Goal: Check status

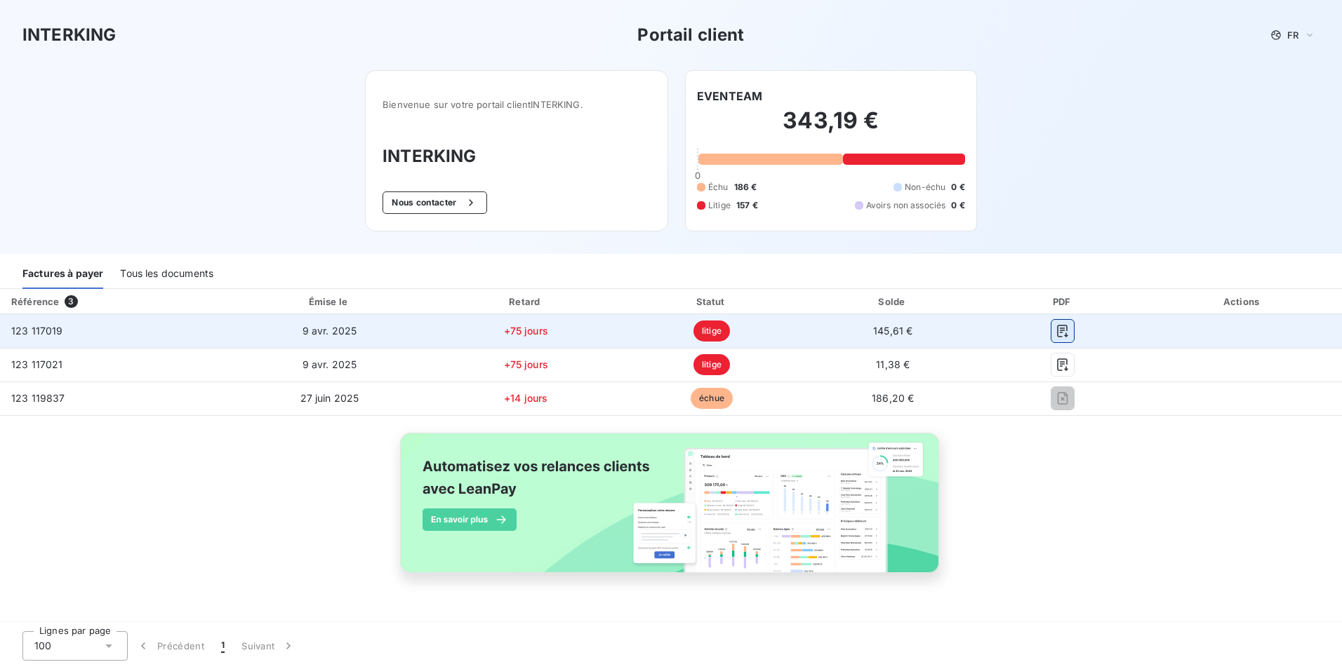
click at [1064, 329] on icon "button" at bounding box center [1062, 331] width 14 height 14
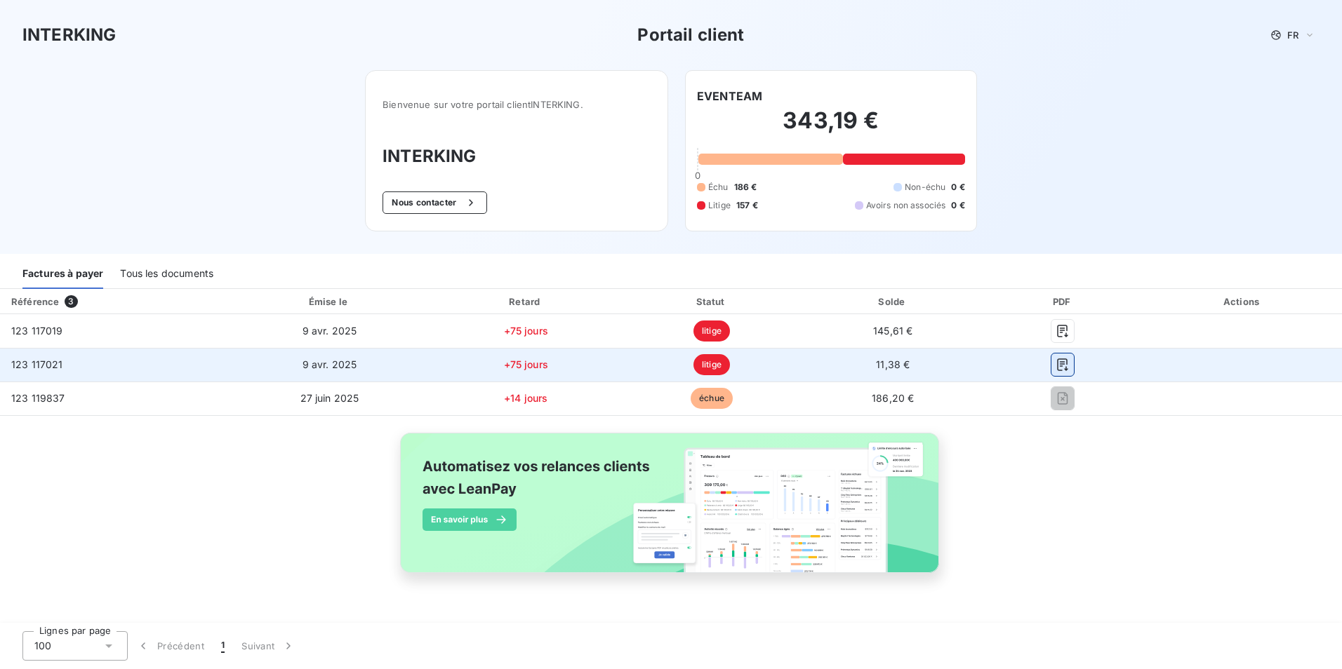
click at [1064, 360] on icon "button" at bounding box center [1062, 365] width 14 height 14
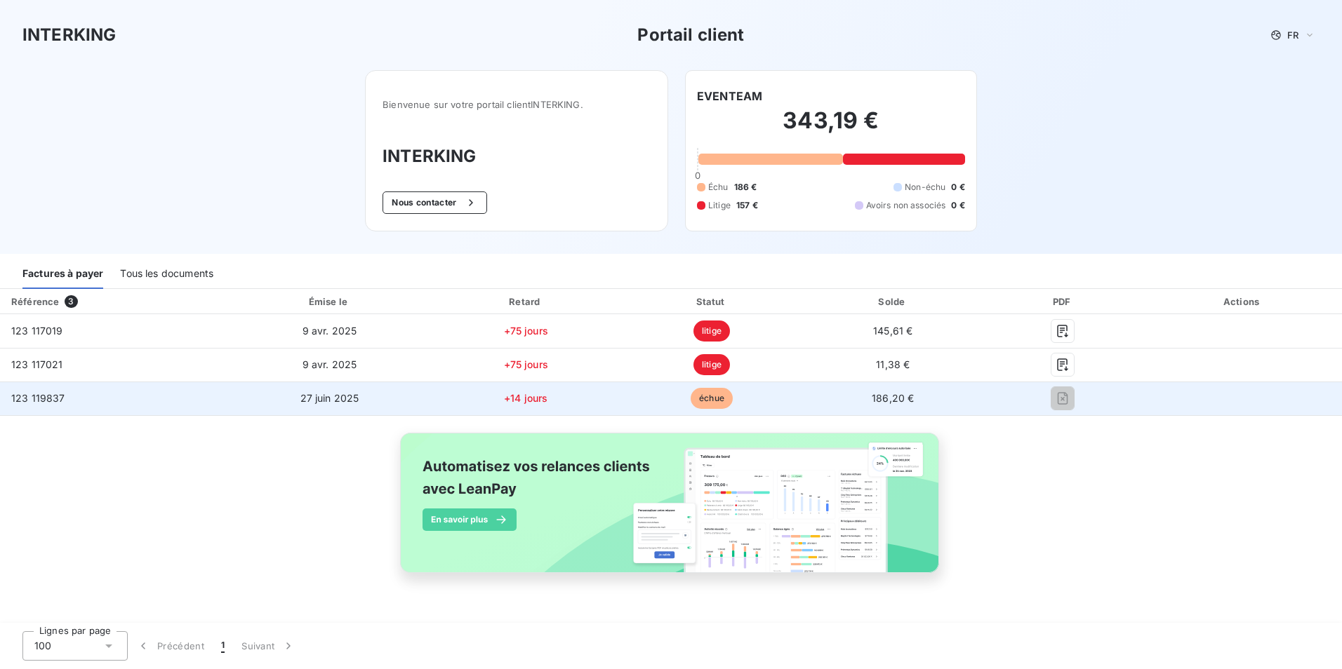
click at [420, 406] on td "27 juin 2025" at bounding box center [329, 399] width 205 height 34
drag, startPoint x: 491, startPoint y: 396, endPoint x: 506, endPoint y: 397, distance: 15.5
click at [493, 396] on td "+14 jours" at bounding box center [526, 399] width 188 height 34
click at [701, 397] on span "échue" at bounding box center [711, 398] width 42 height 21
click at [897, 395] on span "186,20 €" at bounding box center [893, 398] width 42 height 12
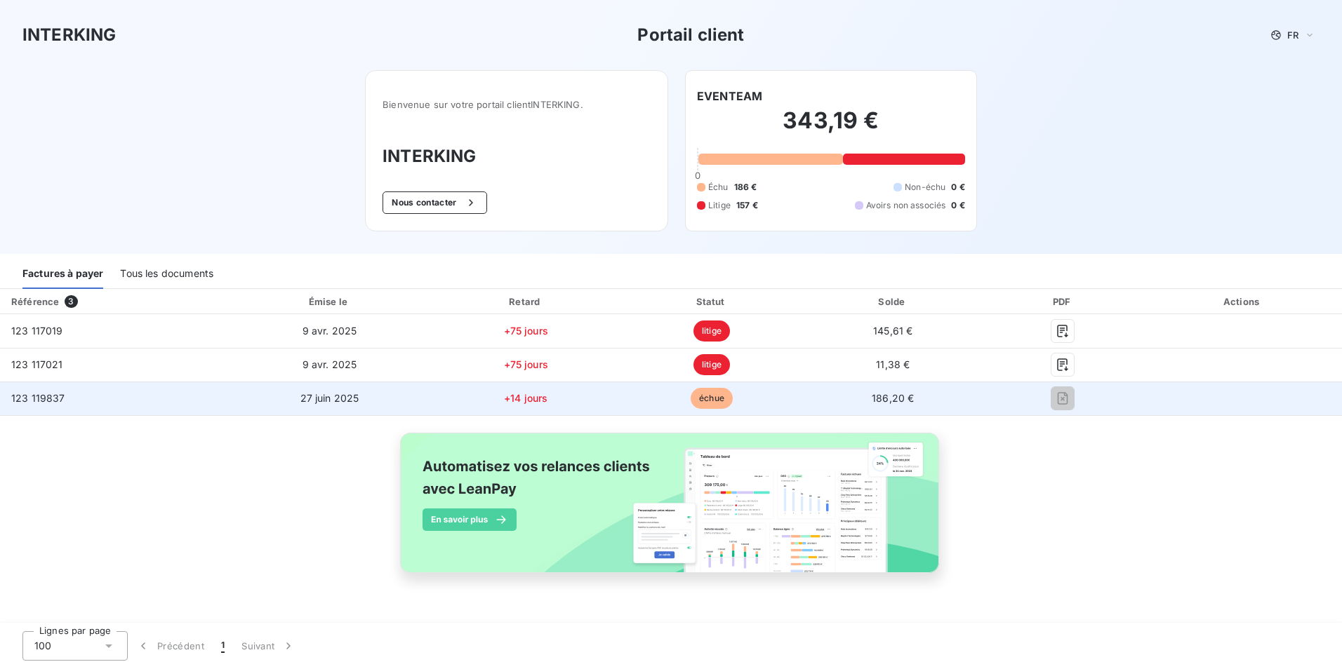
click at [356, 396] on span "27 juin 2025" at bounding box center [329, 398] width 59 height 12
click at [721, 399] on span "échue" at bounding box center [711, 398] width 42 height 21
click at [905, 403] on span "186,20 €" at bounding box center [893, 398] width 42 height 12
click at [868, 399] on td "186,20 €" at bounding box center [892, 399] width 179 height 34
